Goal: Information Seeking & Learning: Learn about a topic

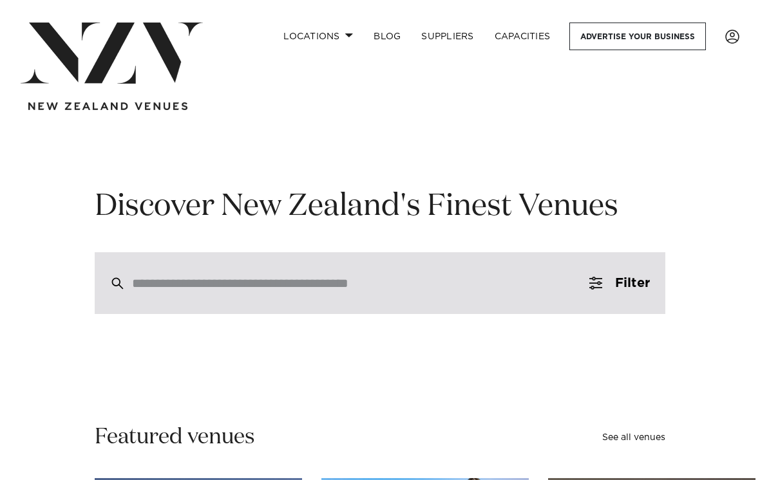
click at [233, 270] on div at bounding box center [380, 283] width 570 height 62
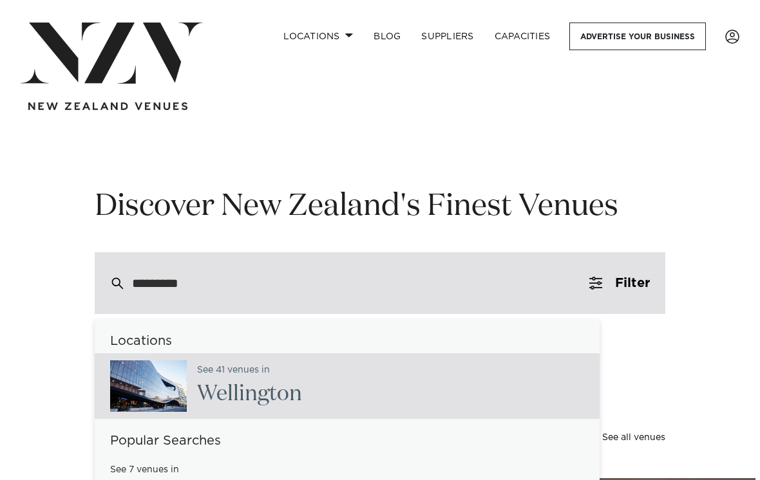
type input "*********"
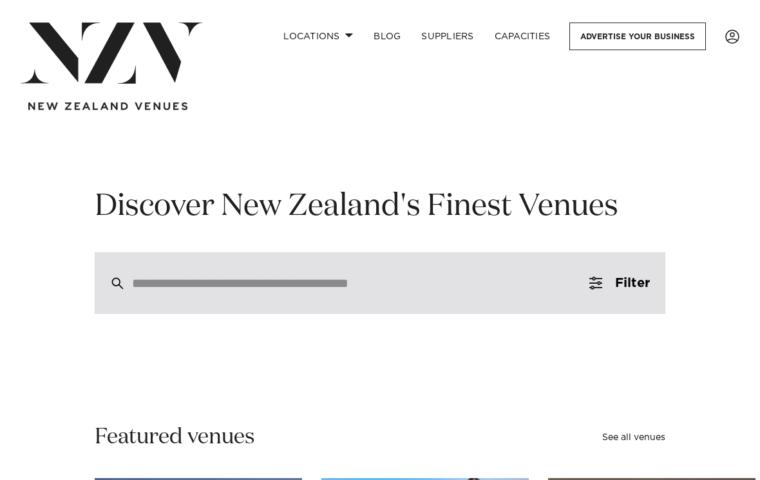
click at [263, 303] on div at bounding box center [380, 283] width 570 height 62
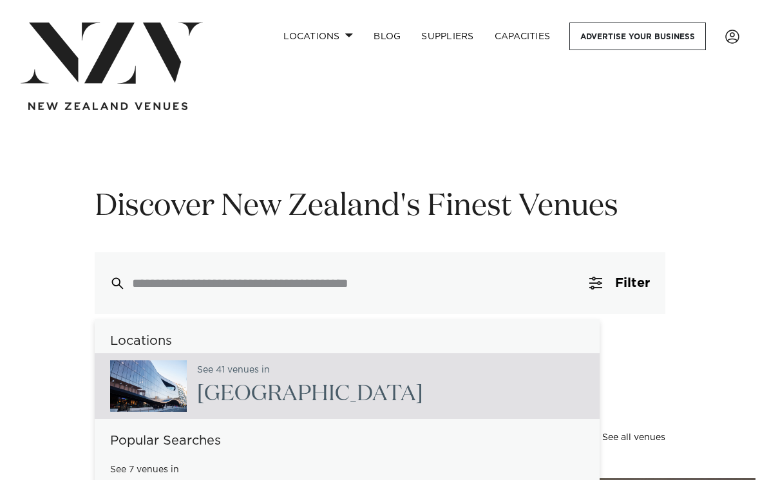
click at [252, 387] on h2 "[GEOGRAPHIC_DATA]" at bounding box center [310, 394] width 226 height 29
type input "**********"
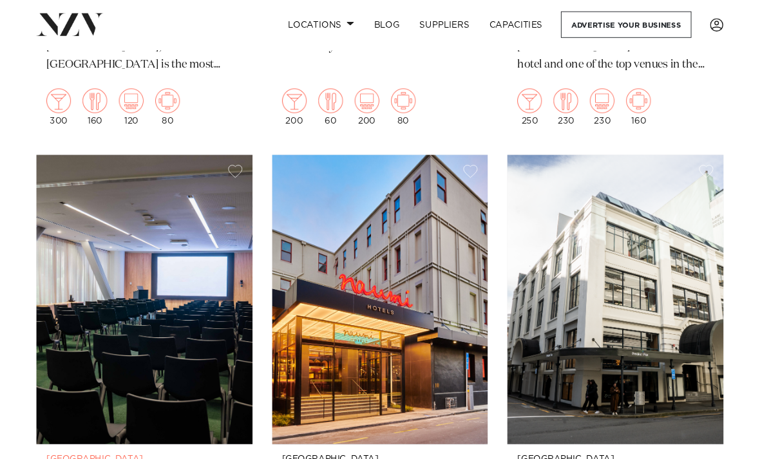
scroll to position [1657, 0]
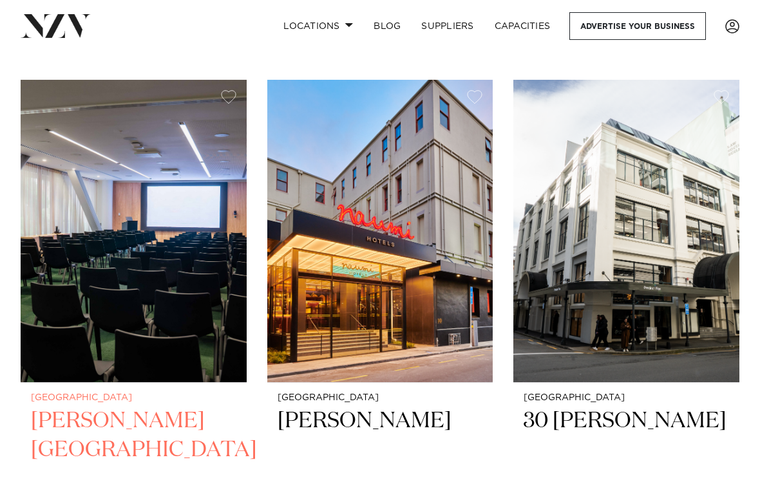
click at [147, 331] on img at bounding box center [134, 231] width 226 height 303
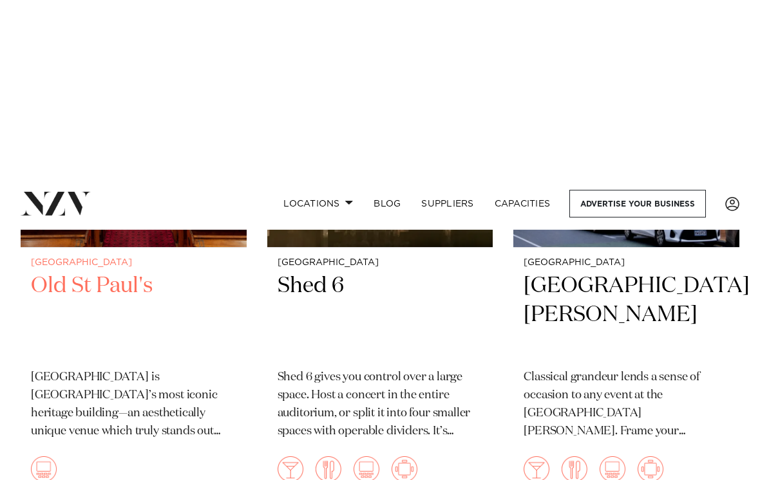
scroll to position [2311, 0]
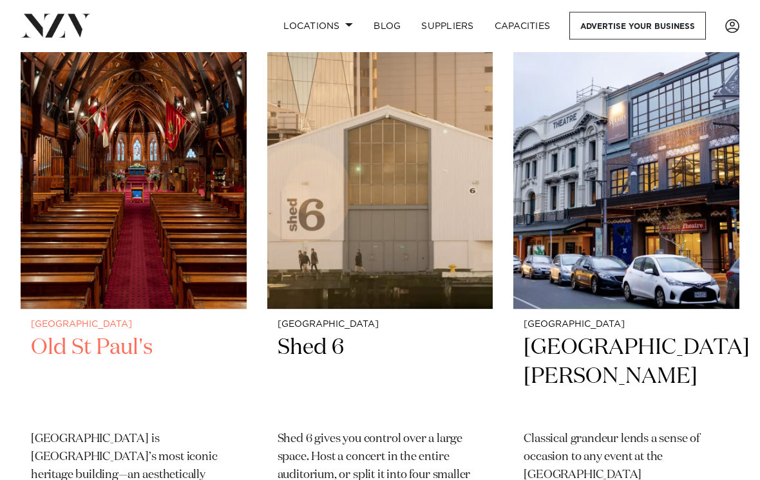
click at [64, 151] on img at bounding box center [134, 158] width 226 height 303
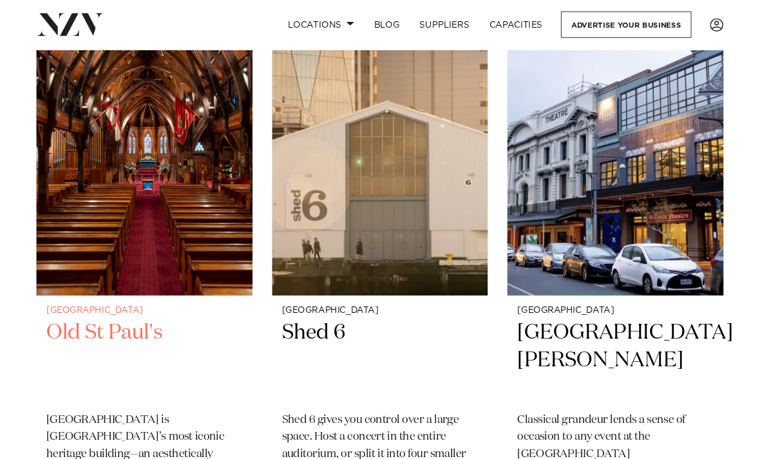
scroll to position [2312, 0]
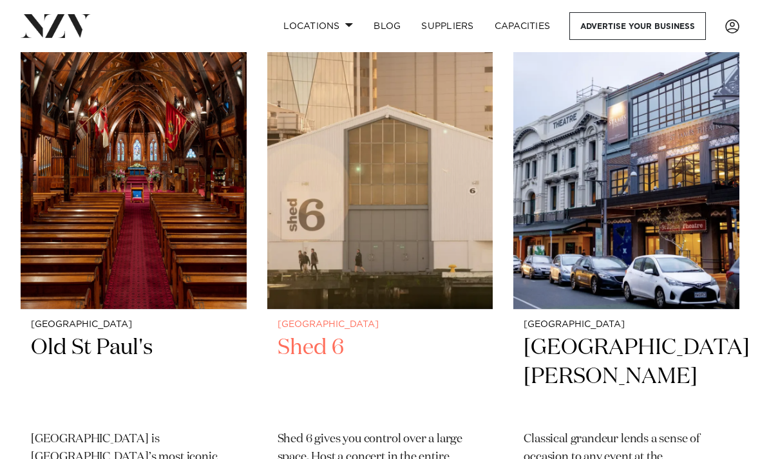
click at [300, 197] on img at bounding box center [380, 157] width 226 height 303
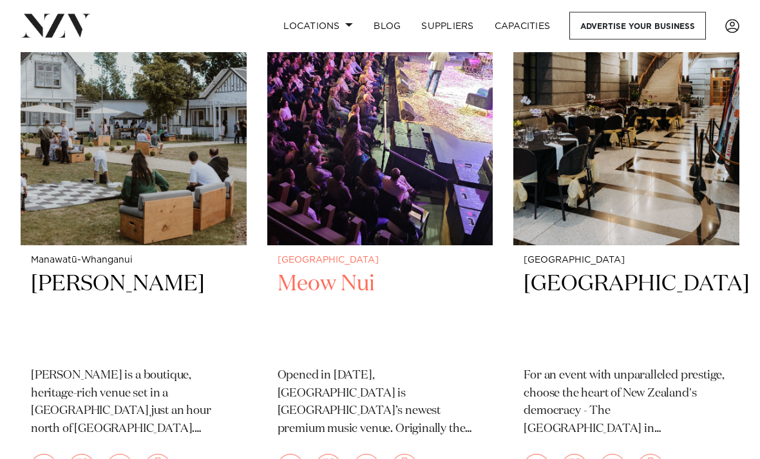
scroll to position [4120, 0]
click at [342, 169] on img at bounding box center [380, 93] width 226 height 303
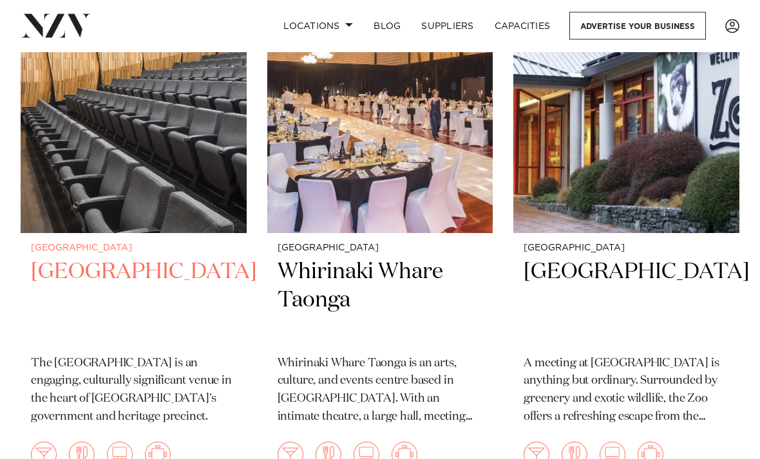
scroll to position [4714, 0]
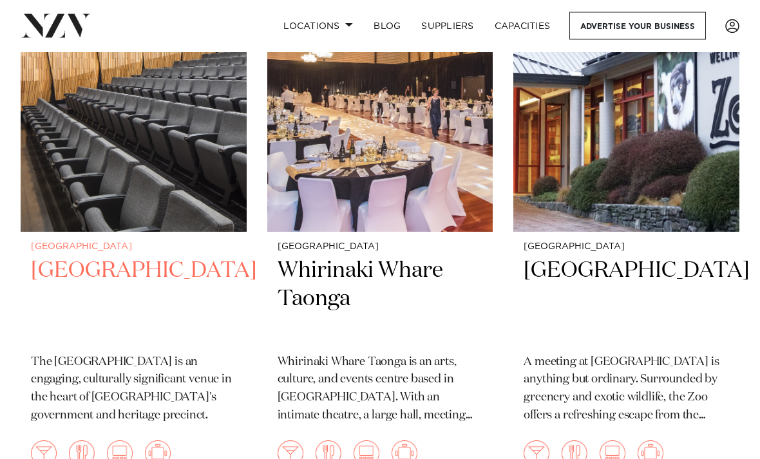
click at [86, 276] on h2 "Tiakiwai Conference Centre" at bounding box center [133, 300] width 205 height 86
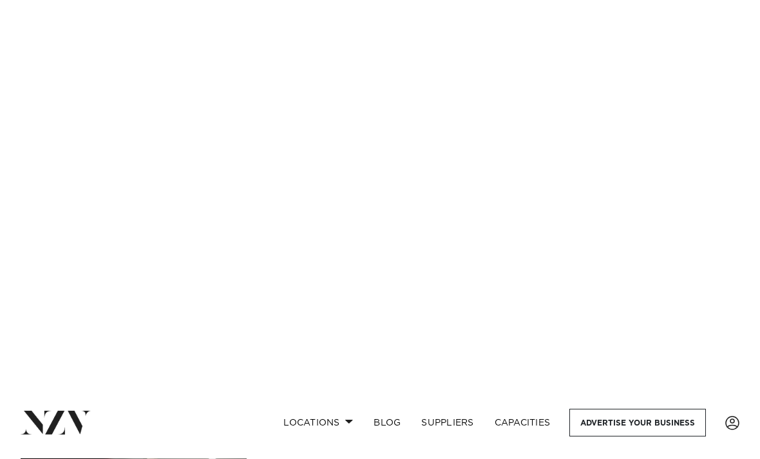
scroll to position [7671, 0]
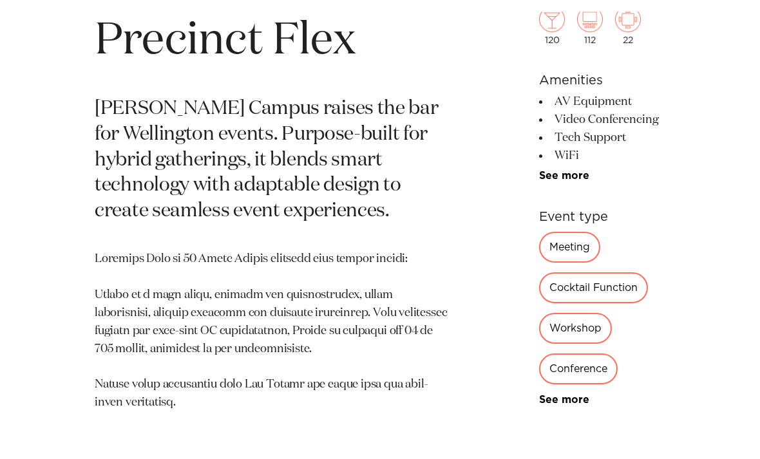
scroll to position [583, 0]
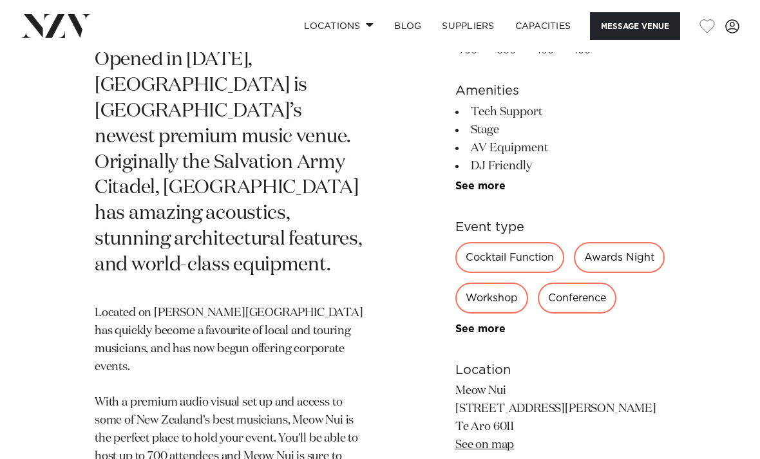
scroll to position [560, 0]
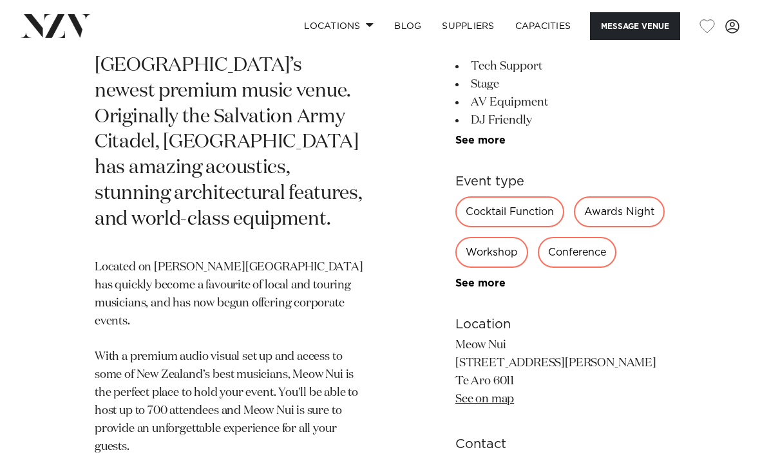
click at [537, 239] on div "Conference" at bounding box center [576, 252] width 79 height 31
click at [537, 245] on div "Conference" at bounding box center [576, 252] width 79 height 31
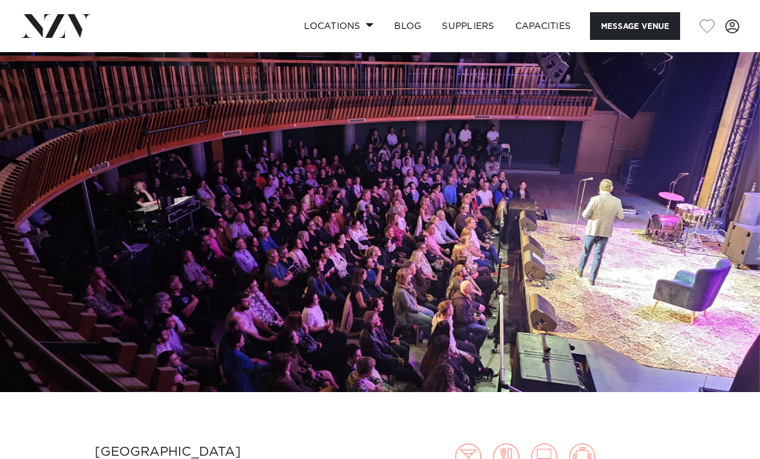
scroll to position [0, 0]
